Goal: Task Accomplishment & Management: Complete application form

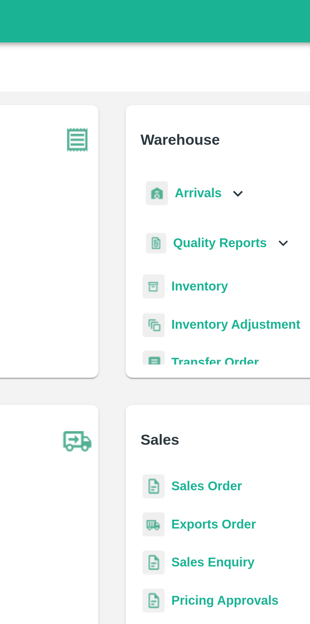
click at [198, 71] on icon at bounding box center [201, 72] width 7 height 7
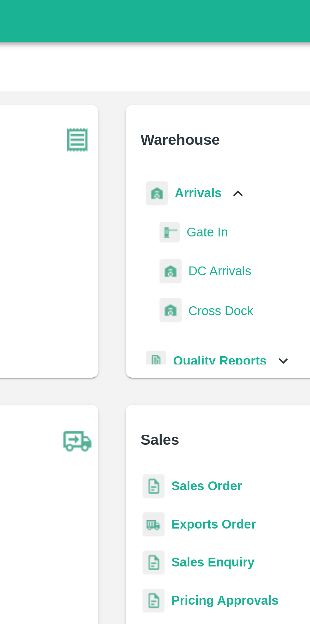
click at [198, 101] on span "DC Arrivals" at bounding box center [194, 101] width 23 height 7
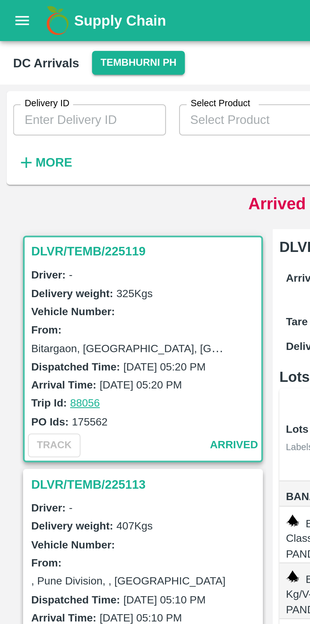
click at [18, 67] on button "More" at bounding box center [17, 62] width 24 height 11
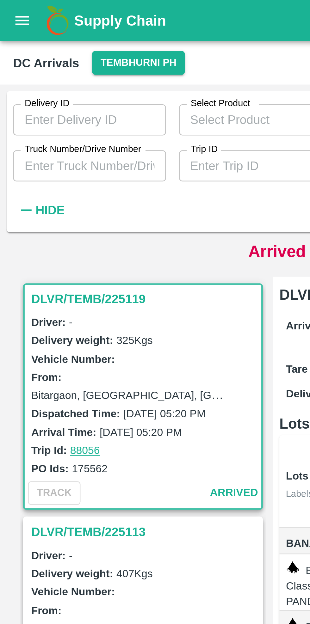
click at [41, 65] on input "Truck Number/Drive Number" at bounding box center [34, 64] width 59 height 12
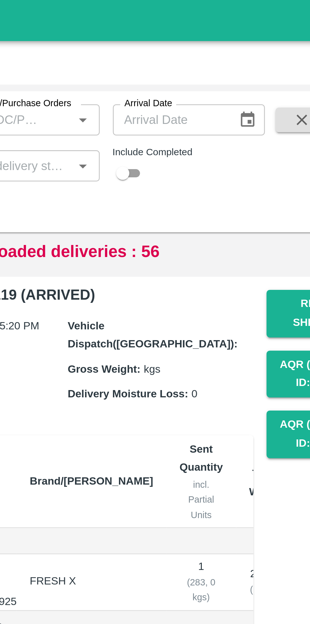
type input "1383"
click at [205, 68] on input "checkbox" at bounding box center [200, 67] width 23 height 8
checkbox input "true"
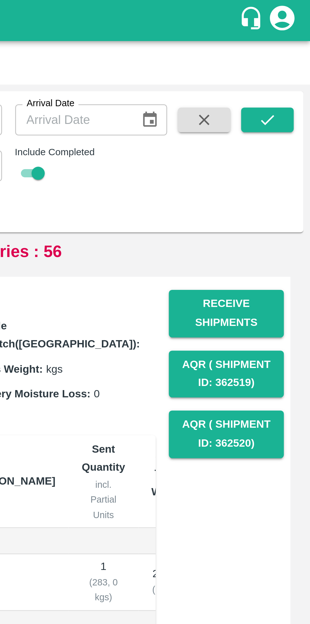
click at [294, 46] on icon "submit" at bounding box center [293, 46] width 7 height 7
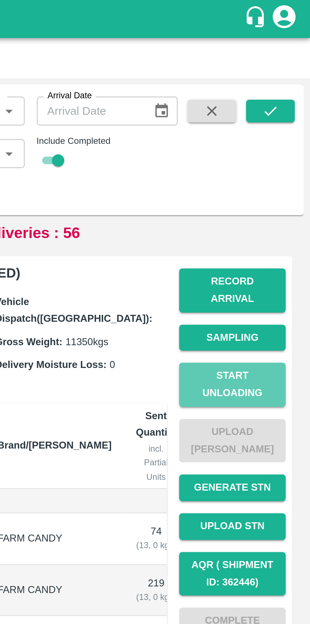
click at [281, 154] on button "Start Unloading" at bounding box center [277, 160] width 44 height 18
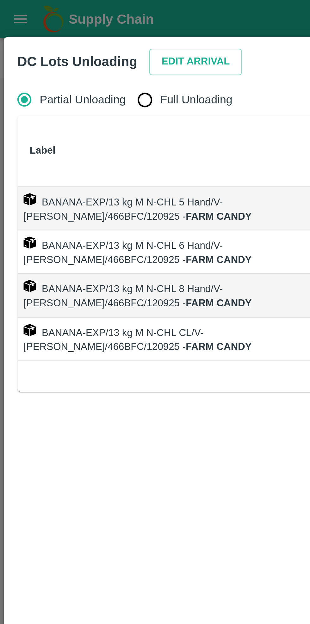
click at [77, 23] on button "Edit Arrival" at bounding box center [81, 25] width 39 height 11
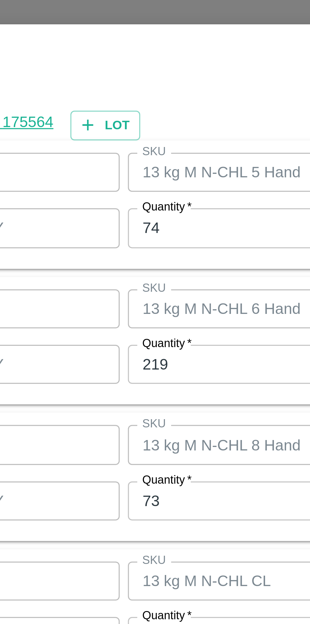
click at [123, 260] on input "74" at bounding box center [143, 261] width 83 height 12
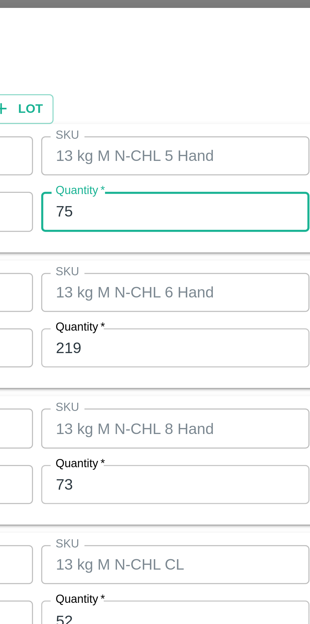
type input "75"
click at [129, 304] on input "219" at bounding box center [143, 303] width 83 height 12
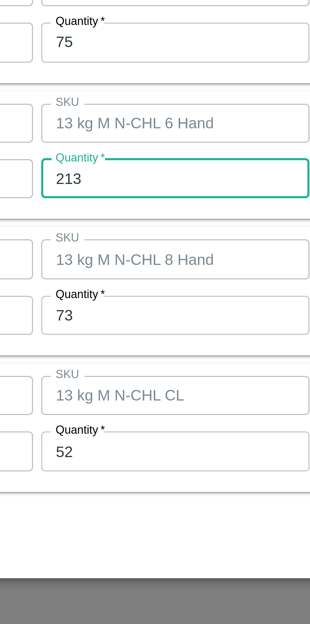
type input "213"
click at [129, 346] on input "73" at bounding box center [143, 345] width 83 height 12
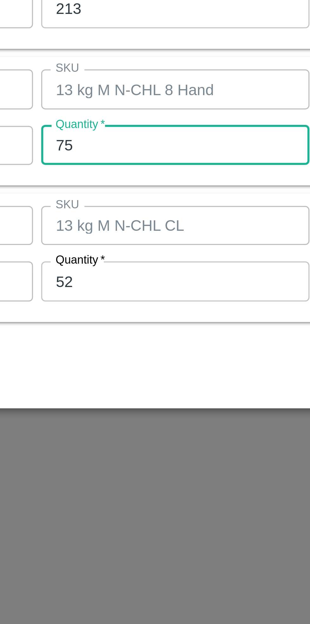
type input "75"
click at [131, 386] on input "52" at bounding box center [143, 387] width 83 height 12
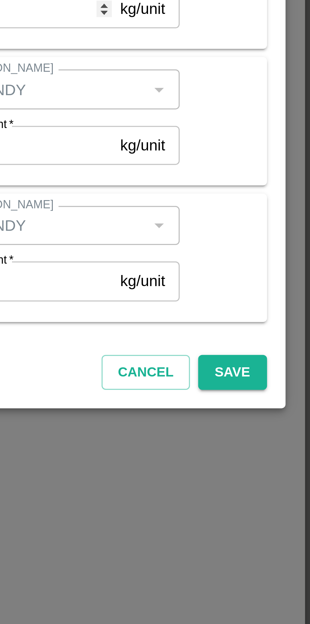
type input "55"
click at [287, 414] on button "Save" at bounding box center [285, 414] width 21 height 11
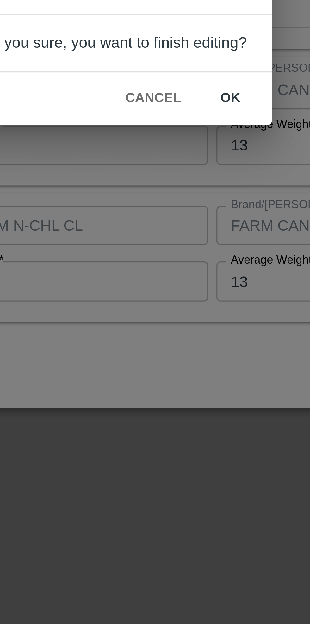
click at [191, 331] on button "ok" at bounding box center [191, 330] width 20 height 11
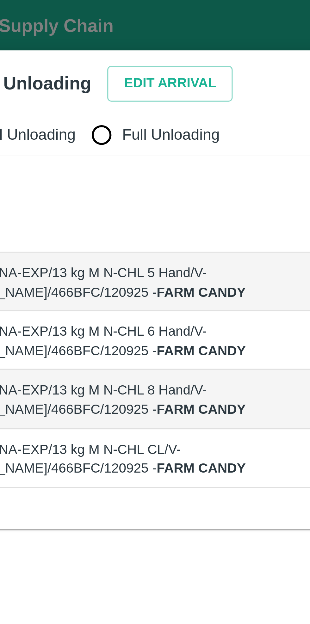
click at [61, 41] on input "Full Unloading" at bounding box center [60, 41] width 13 height 13
radio input "true"
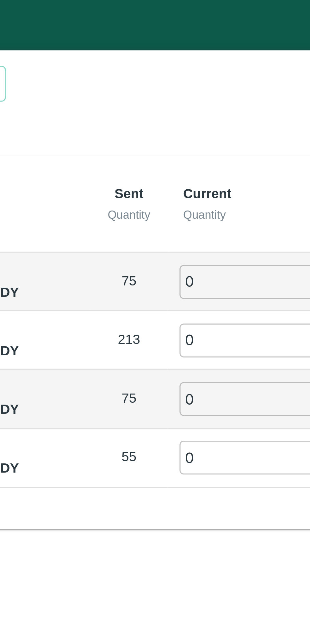
click at [165, 86] on input "0" at bounding box center [177, 87] width 46 height 10
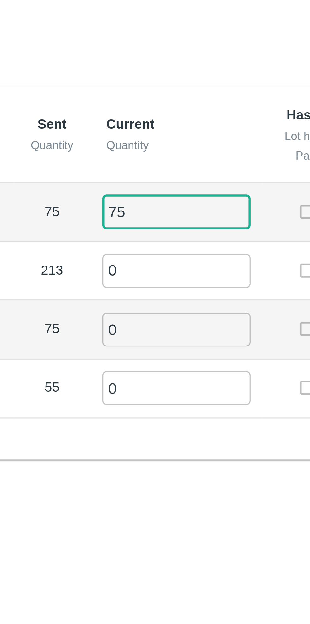
type input "75"
click at [164, 105] on input "0" at bounding box center [177, 105] width 46 height 10
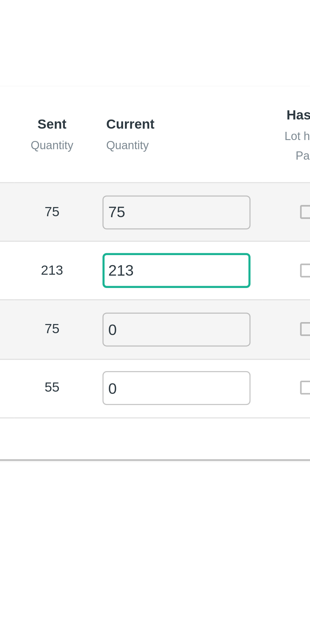
type input "213"
click at [165, 121] on input "0" at bounding box center [177, 123] width 46 height 10
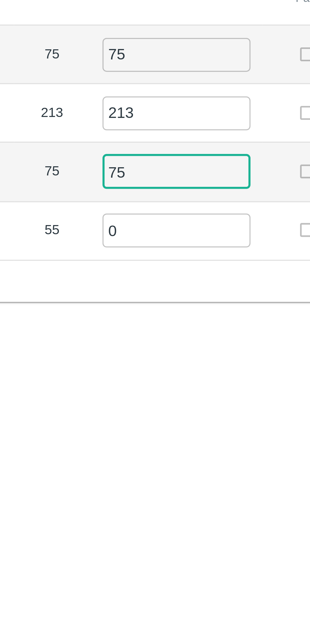
type input "75"
click at [168, 140] on input "0" at bounding box center [177, 141] width 46 height 10
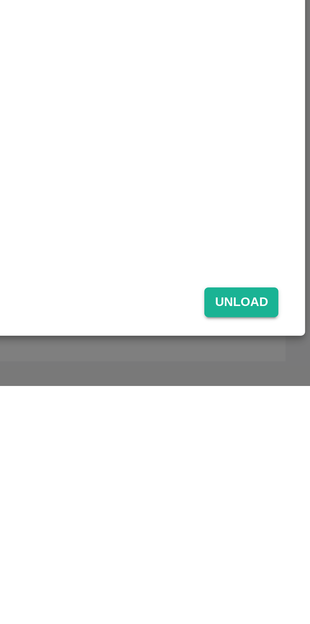
type input "55"
click at [289, 599] on button "Unload" at bounding box center [288, 598] width 23 height 9
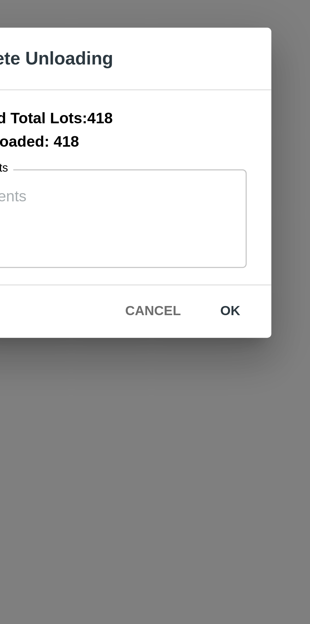
click at [198, 351] on button "ok" at bounding box center [197, 351] width 20 height 11
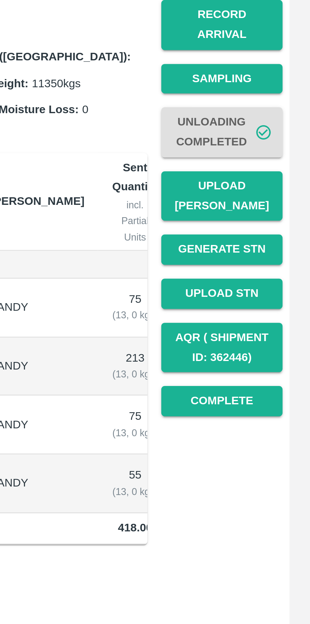
click at [280, 176] on button "Upload [PERSON_NAME]" at bounding box center [277, 183] width 44 height 18
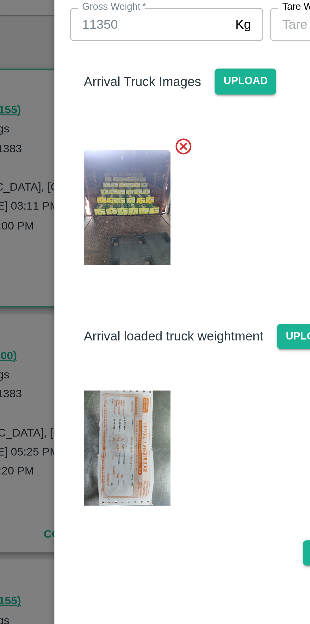
click at [106, 238] on img at bounding box center [104, 248] width 32 height 42
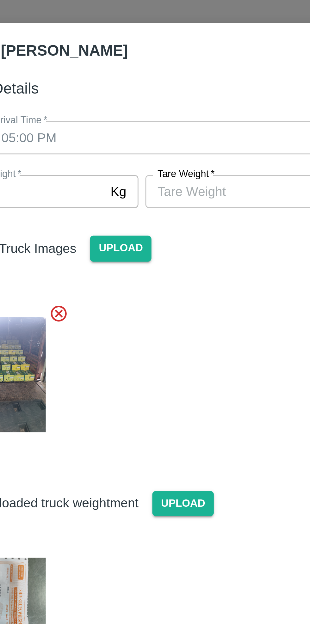
click at [187, 92] on input "[PERSON_NAME]   *" at bounding box center [185, 93] width 58 height 12
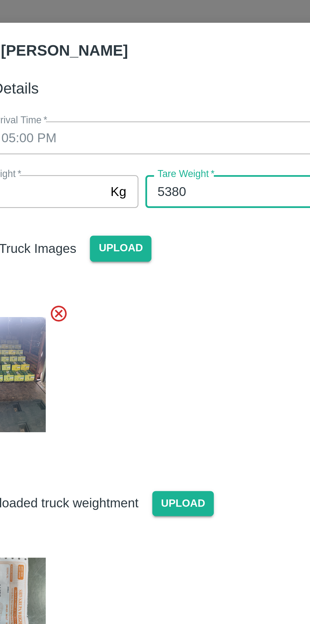
type input "5380"
click at [187, 135] on div at bounding box center [152, 158] width 149 height 58
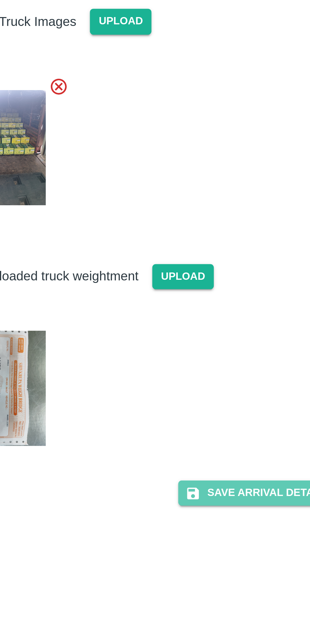
click at [201, 286] on button "Save Arrival Details" at bounding box center [197, 285] width 58 height 9
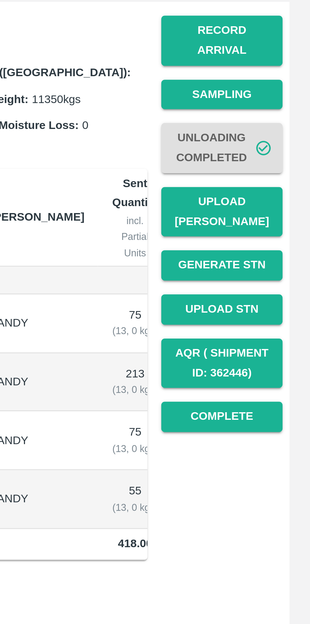
click at [281, 253] on button "Complete" at bounding box center [277, 258] width 44 height 11
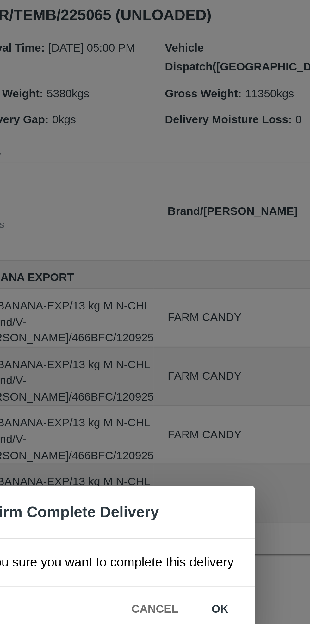
click at [197, 330] on button "ok" at bounding box center [199, 330] width 20 height 11
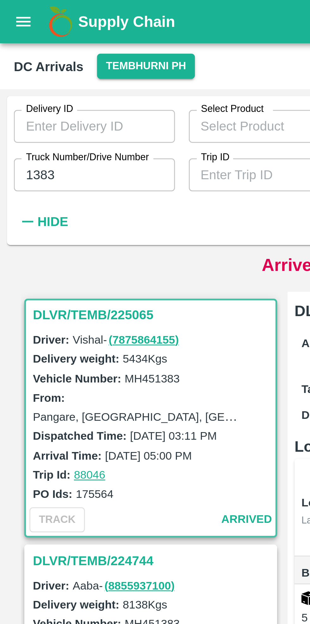
click at [33, 66] on input "1383" at bounding box center [34, 64] width 59 height 12
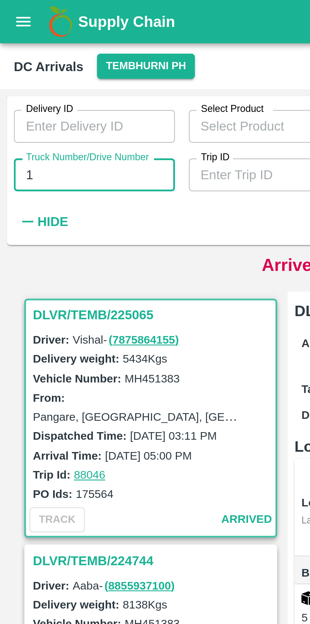
type input "1"
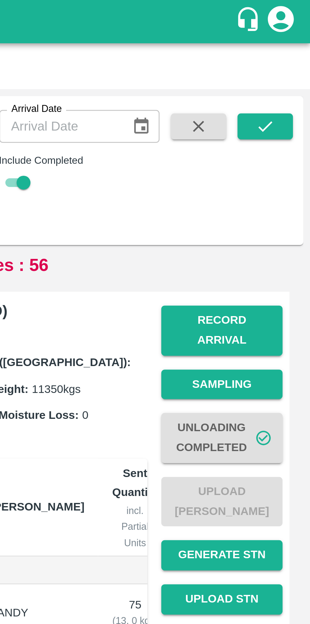
type input "5250"
click at [291, 45] on icon "submit" at bounding box center [293, 46] width 7 height 7
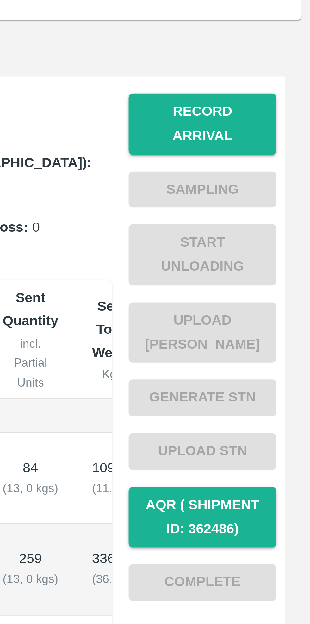
click at [276, 114] on button "Record Arrival" at bounding box center [277, 121] width 44 height 18
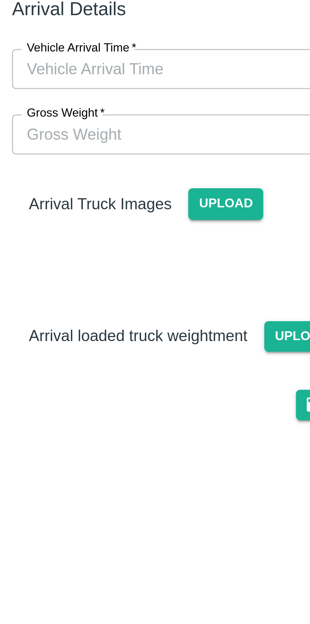
click at [150, 74] on input "Vehicle Arrival Time   *" at bounding box center [152, 73] width 139 height 12
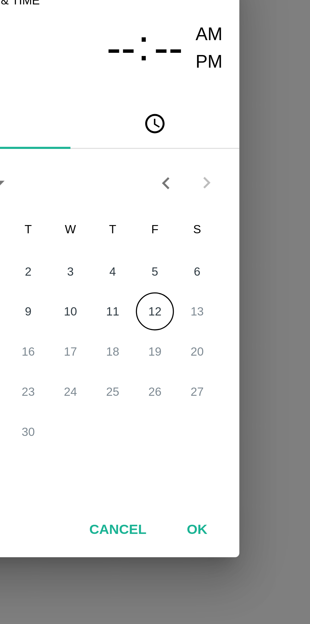
click at [180, 328] on button "12" at bounding box center [180, 326] width 11 height 11
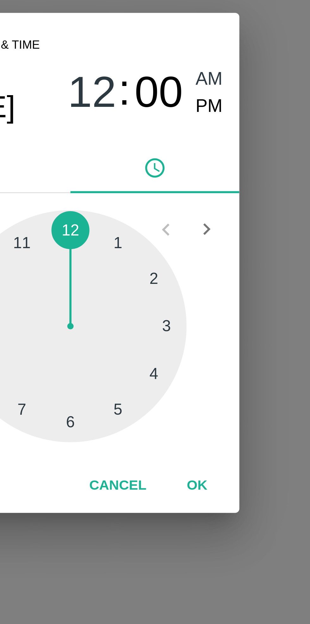
click at [171, 357] on div at bounding box center [155, 331] width 70 height 70
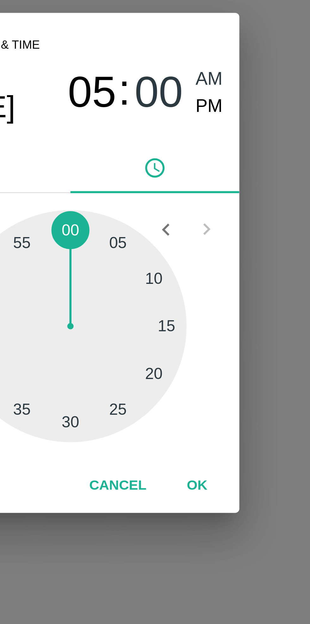
click at [154, 361] on div at bounding box center [155, 331] width 70 height 70
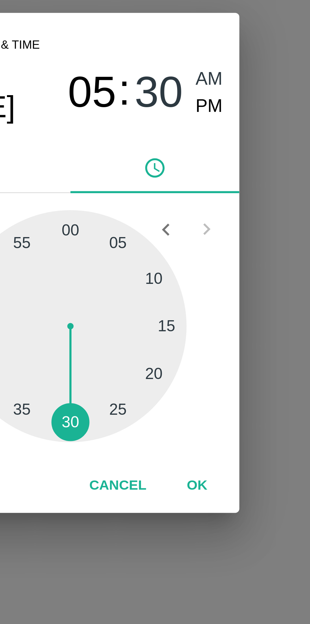
click at [198, 265] on span "PM" at bounding box center [197, 265] width 8 height 9
type input "[DATE] 05:30 PM"
click at [193, 380] on button "OK" at bounding box center [193, 378] width 20 height 11
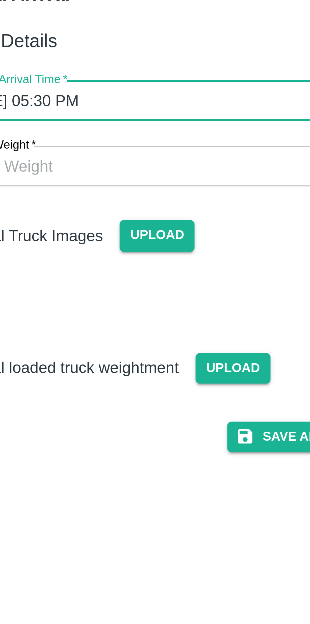
click at [144, 113] on span "Upload" at bounding box center [147, 113] width 22 height 9
click at [0, 0] on input "Upload" at bounding box center [0, 0] width 0 height 0
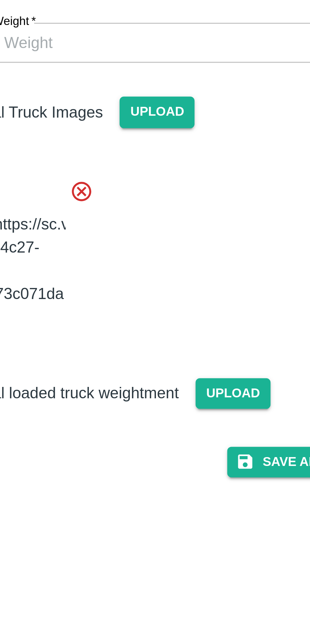
click at [169, 203] on span "Upload" at bounding box center [170, 198] width 22 height 9
click at [0, 0] on input "Upload" at bounding box center [0, 0] width 0 height 0
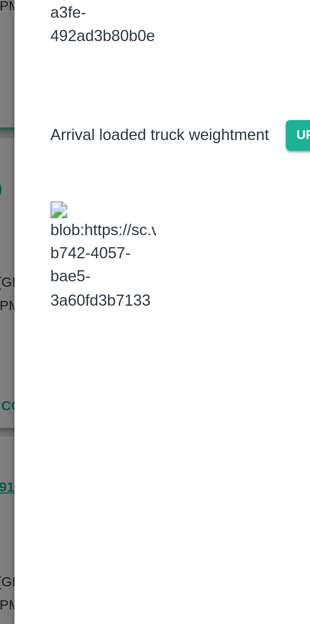
click at [104, 251] on img at bounding box center [104, 234] width 32 height 33
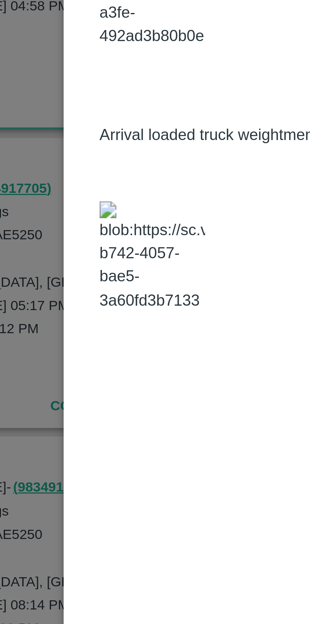
click at [100, 251] on img at bounding box center [104, 234] width 32 height 33
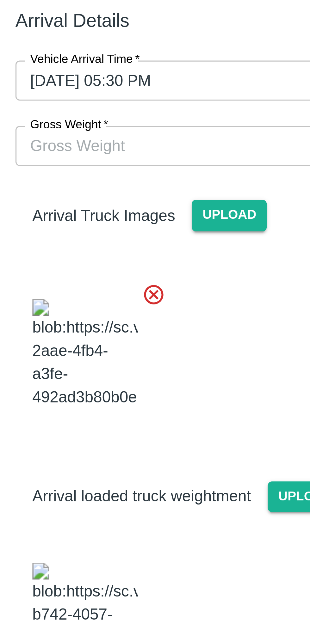
click at [119, 91] on input "Gross Weight   *" at bounding box center [148, 93] width 131 height 12
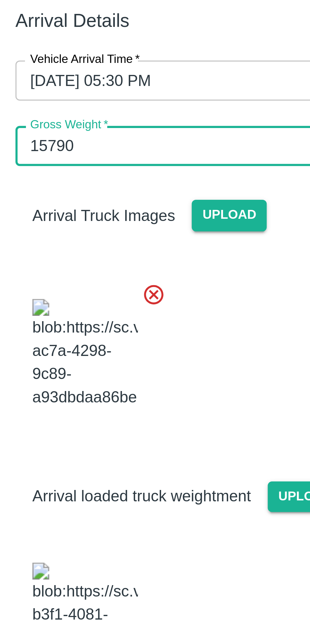
type input "15790"
click at [155, 146] on div at bounding box center [152, 154] width 149 height 50
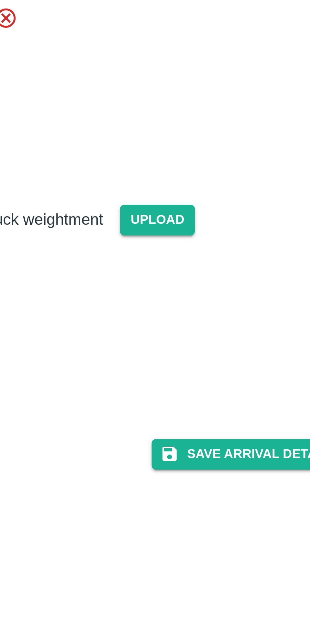
click at [197, 273] on button "Save Arrival Details" at bounding box center [197, 268] width 58 height 9
